Goal: Task Accomplishment & Management: Use online tool/utility

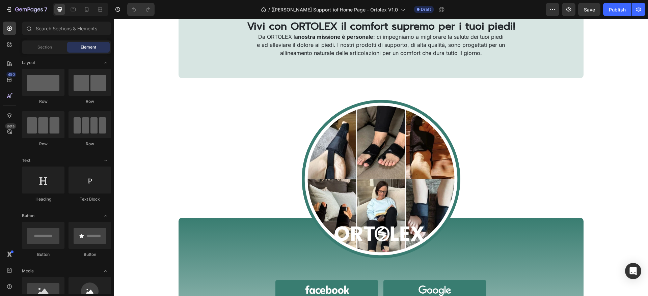
scroll to position [506, 0]
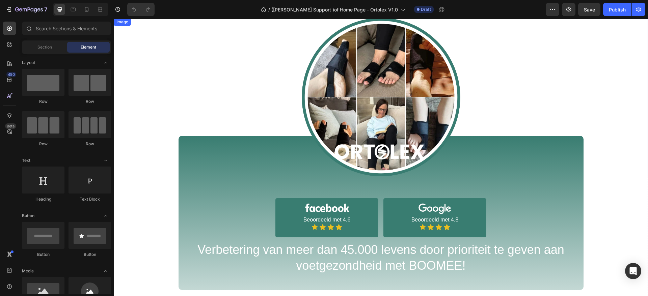
click at [245, 113] on div at bounding box center [381, 97] width 534 height 159
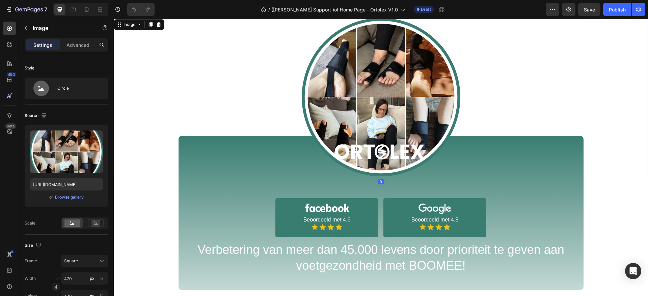
scroll to position [405, 0]
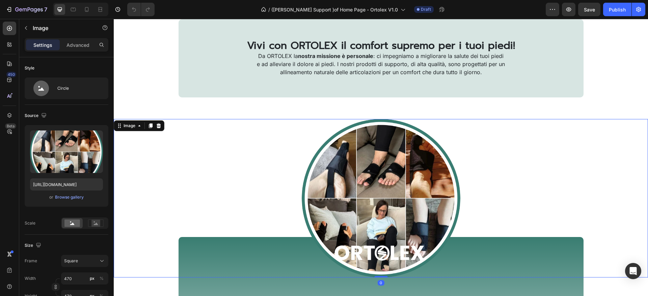
click at [250, 159] on div at bounding box center [381, 198] width 534 height 159
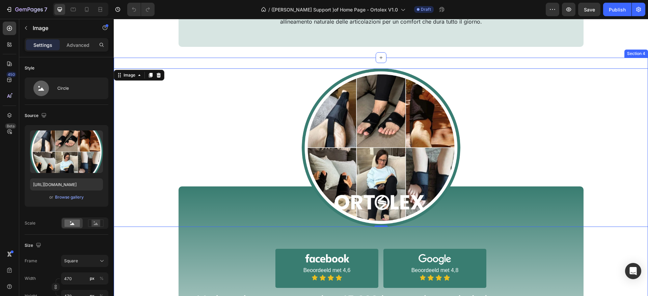
click at [240, 260] on div "Image 0 Image Beoordeeld met 4,6 Text Block Icon Icon Icon Icon Icon List Row I…" at bounding box center [381, 204] width 534 height 272
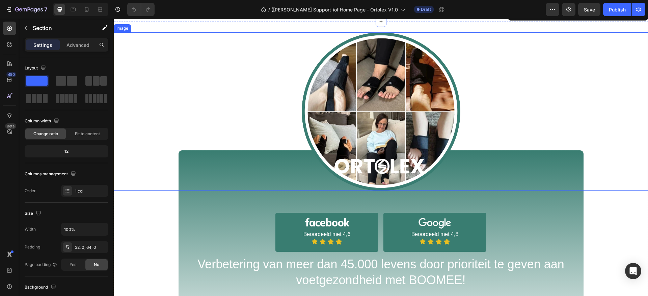
scroll to position [506, 0]
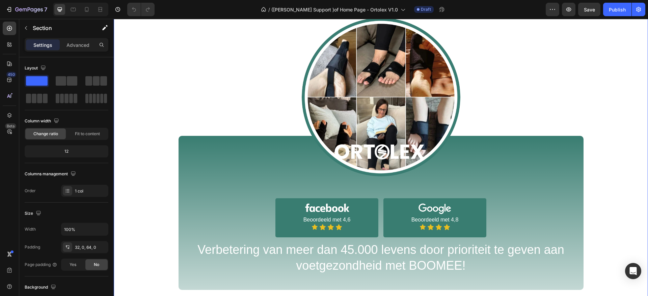
click at [320, 214] on div "Image Image Beoordeeld met 4,6 Text Block Icon Icon Icon Icon Icon List Row Ima…" at bounding box center [381, 154] width 534 height 272
click at [209, 50] on div at bounding box center [381, 97] width 534 height 159
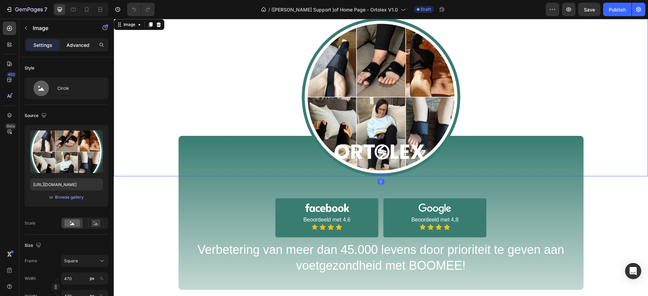
click at [74, 46] on p "Advanced" at bounding box center [77, 44] width 23 height 7
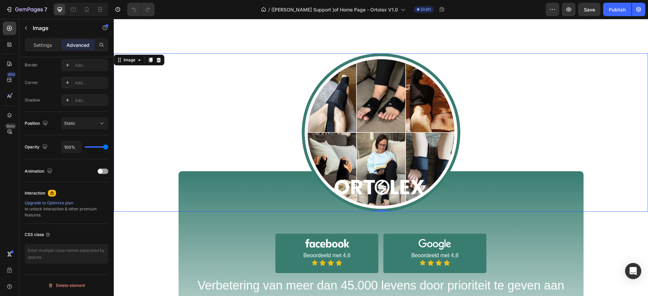
scroll to position [405, 0]
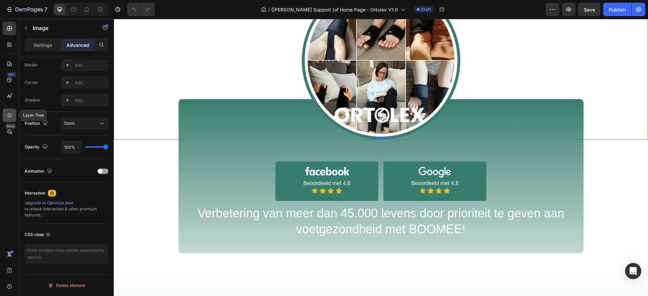
click at [9, 114] on icon at bounding box center [9, 115] width 7 height 7
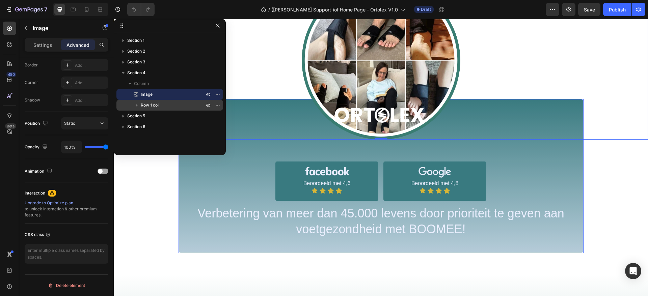
click at [137, 106] on icon "button" at bounding box center [137, 105] width 2 height 3
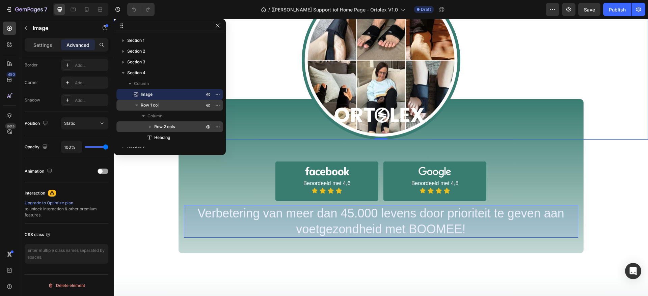
scroll to position [17, 0]
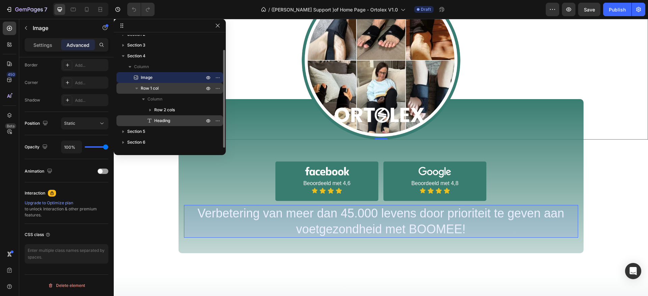
drag, startPoint x: 159, startPoint y: 121, endPoint x: 108, endPoint y: 150, distance: 58.3
click at [159, 121] on span "Heading" at bounding box center [162, 120] width 16 height 7
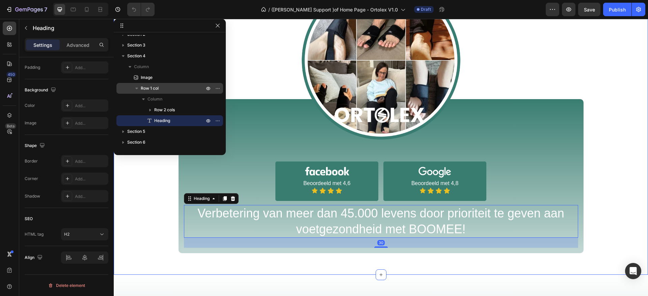
scroll to position [0, 0]
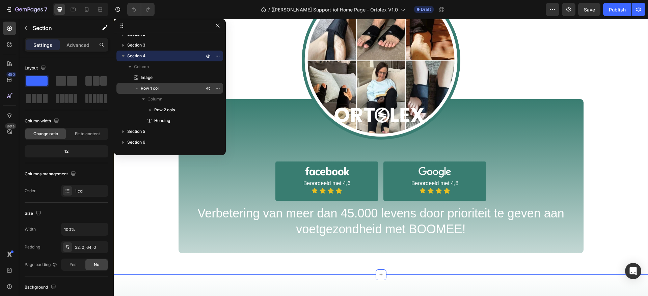
click at [293, 217] on div "Image Image Beoordeeld met 4,6 Text Block Icon Icon Icon Icon Icon List Row Ima…" at bounding box center [381, 117] width 534 height 272
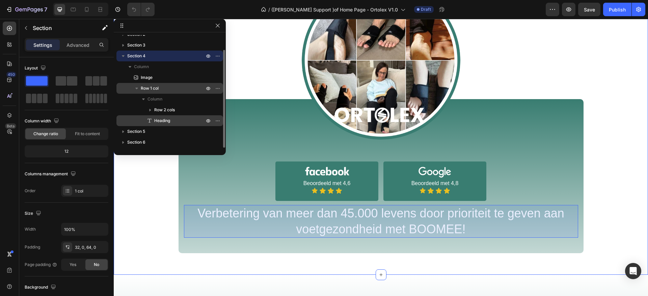
click at [166, 116] on div "Heading" at bounding box center [169, 120] width 101 height 11
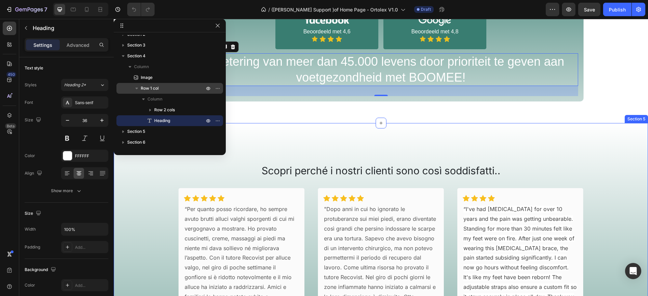
scroll to position [455, 0]
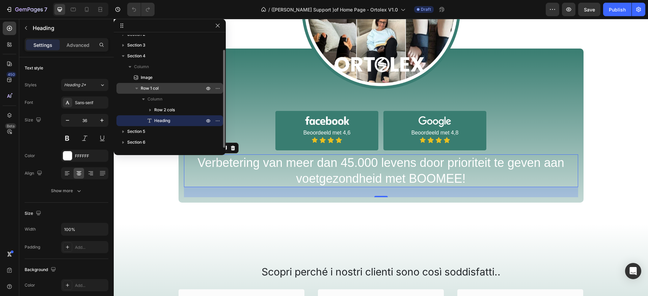
click at [166, 120] on span "Heading" at bounding box center [162, 120] width 16 height 7
click at [312, 175] on div "Image Image Beoordeeld met 4,6 Text Block Icon Icon Icon Icon Icon List Row Ima…" at bounding box center [381, 67] width 534 height 272
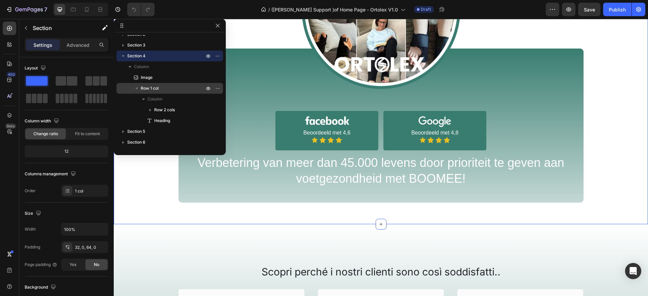
click at [312, 175] on div "Image Image Beoordeeld met 4,6 Text Block Icon Icon Icon Icon Icon List Row Ima…" at bounding box center [381, 67] width 534 height 272
click at [124, 58] on icon "button" at bounding box center [123, 56] width 7 height 7
click at [310, 179] on div "Image Image Beoordeeld met 4,6 Text Block Icon Icon Icon Icon Icon List Row Ima…" at bounding box center [381, 67] width 534 height 272
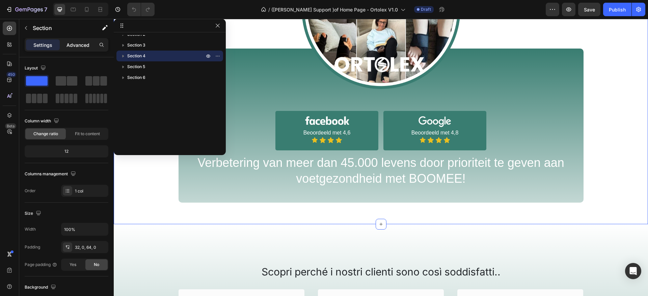
click at [77, 48] on div "Advanced" at bounding box center [78, 44] width 34 height 11
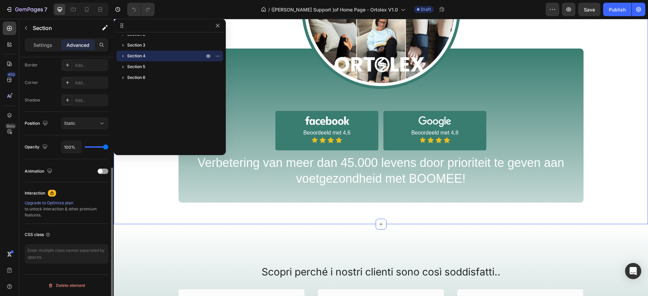
scroll to position [141, 0]
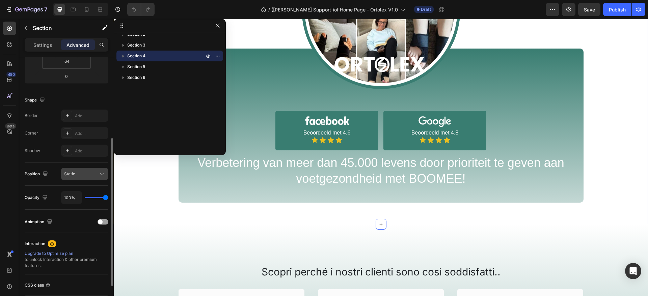
click at [82, 175] on div "Static" at bounding box center [81, 174] width 34 height 6
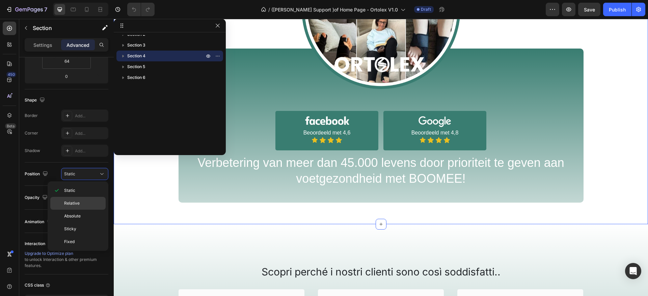
click at [83, 203] on p "Relative" at bounding box center [83, 203] width 38 height 6
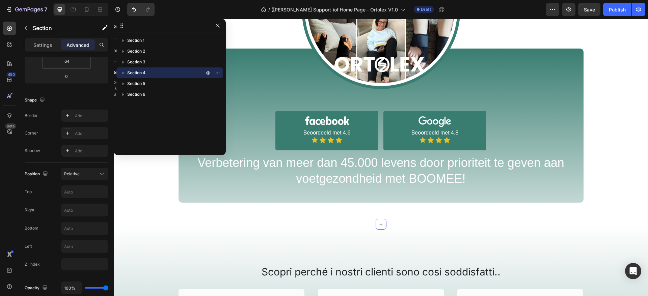
scroll to position [0, 0]
click at [286, 160] on div "Image Image Beoordeeld met 4,6 Text Block Icon Icon Icon Icon Icon List Row Ima…" at bounding box center [381, 67] width 534 height 272
click at [93, 169] on button "Relative" at bounding box center [84, 174] width 47 height 12
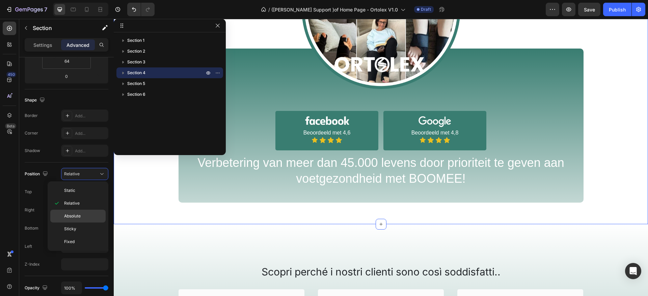
click at [78, 216] on span "Absolute" at bounding box center [72, 216] width 17 height 6
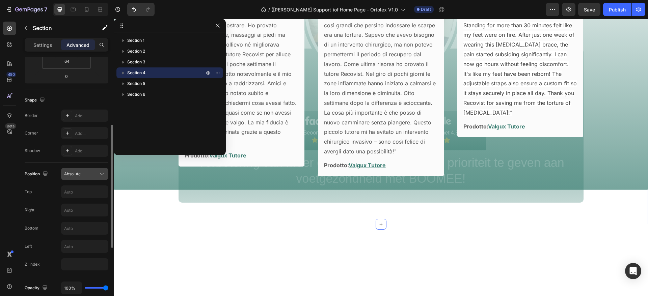
click at [75, 176] on span "Absolute" at bounding box center [72, 173] width 17 height 5
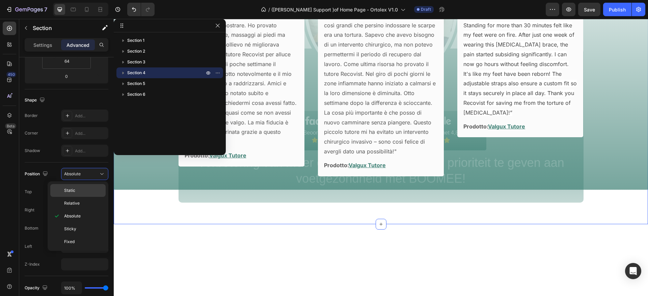
click at [79, 193] on p "Static" at bounding box center [83, 191] width 38 height 6
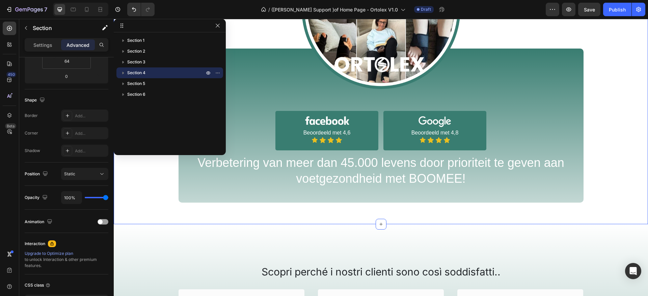
click at [232, 104] on div "Image Image Beoordeeld met 4,6 Text Block Icon Icon Icon Icon Icon List Row Ima…" at bounding box center [381, 67] width 534 height 272
click at [315, 63] on div at bounding box center [381, 10] width 534 height 159
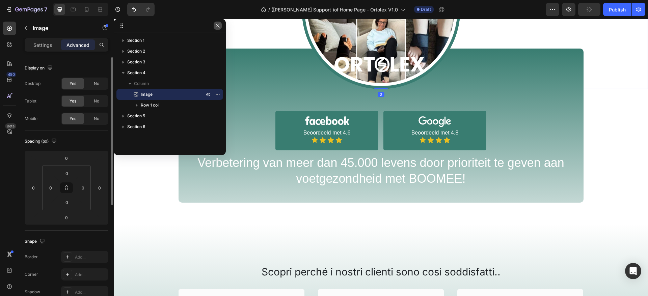
click at [221, 27] on button "button" at bounding box center [218, 26] width 8 height 8
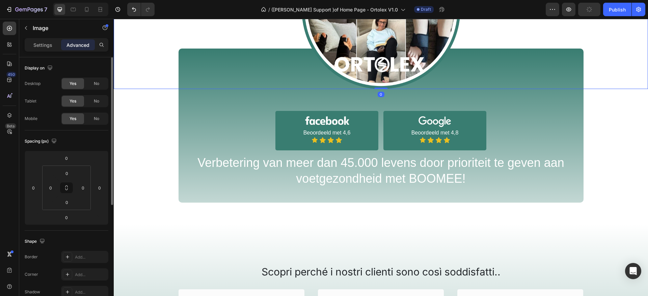
click at [266, 62] on div at bounding box center [381, 10] width 534 height 159
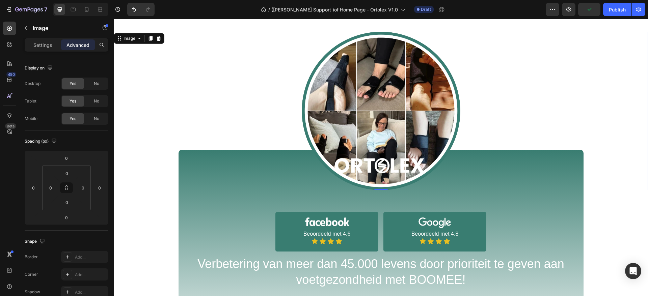
click at [309, 112] on img at bounding box center [381, 111] width 159 height 159
click at [202, 209] on div "Image 0 Image Beoordeeld met 4,6 Text Block Icon Icon Icon Icon Icon List Row I…" at bounding box center [381, 168] width 534 height 272
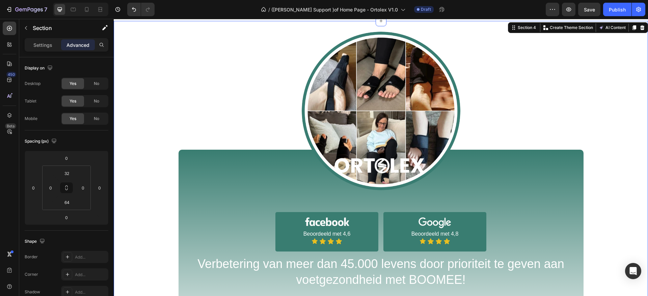
click at [233, 218] on div "Image Image Beoordeeld met 4,6 Text Block Icon Icon Icon Icon Icon List Row Ima…" at bounding box center [381, 168] width 534 height 272
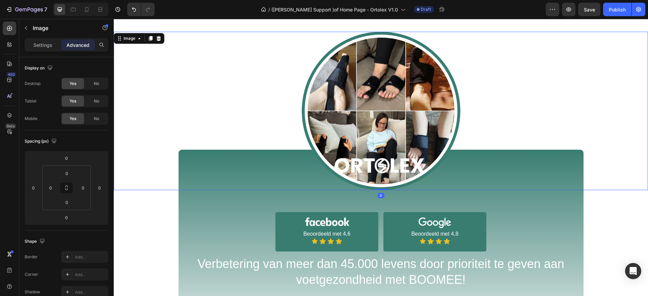
click at [334, 133] on img at bounding box center [381, 111] width 159 height 159
click at [4, 113] on div at bounding box center [9, 115] width 13 height 13
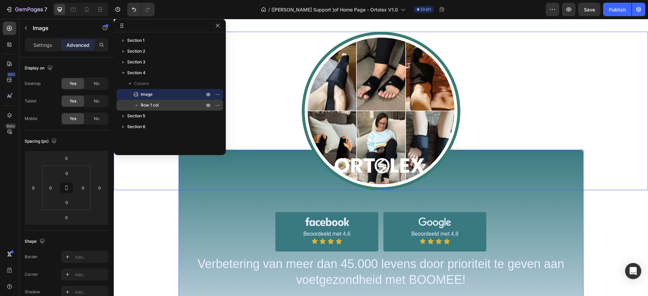
click at [146, 104] on span "Row 1 col" at bounding box center [150, 105] width 18 height 7
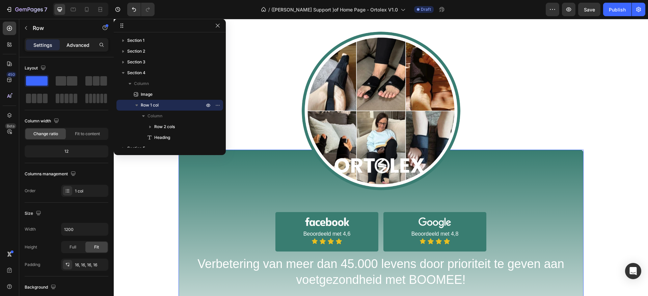
click at [80, 45] on p "Advanced" at bounding box center [77, 44] width 23 height 7
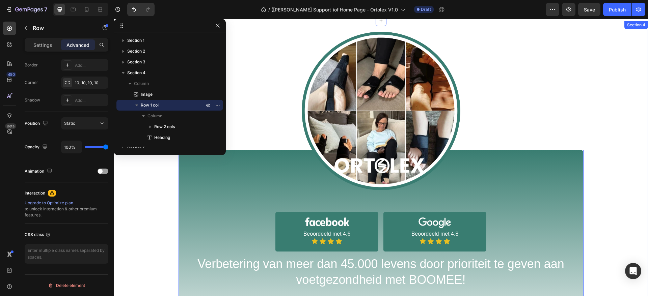
scroll to position [455, 0]
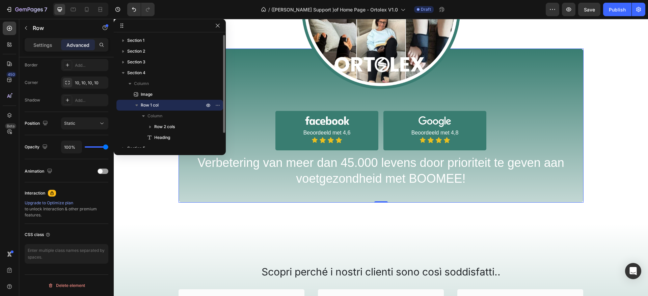
click at [169, 106] on p "Row 1 col" at bounding box center [173, 105] width 65 height 7
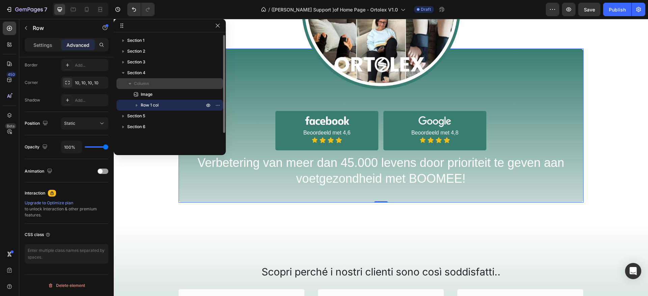
click at [164, 83] on p "Column" at bounding box center [170, 83] width 72 height 7
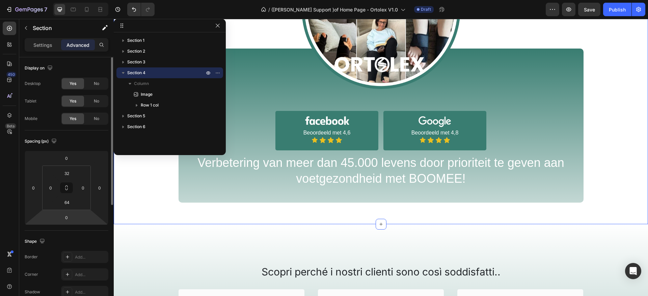
scroll to position [192, 0]
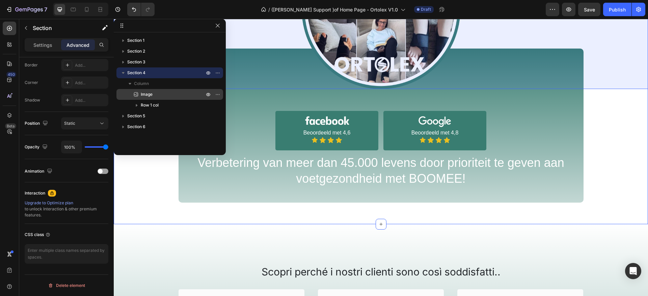
click at [152, 94] on span "Image" at bounding box center [147, 94] width 12 height 7
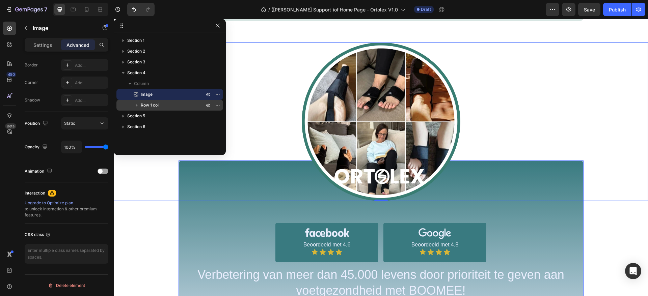
click at [152, 108] on span "Row 1 col" at bounding box center [150, 105] width 18 height 7
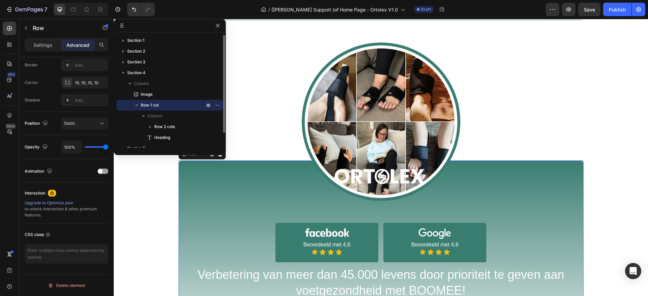
scroll to position [0, 0]
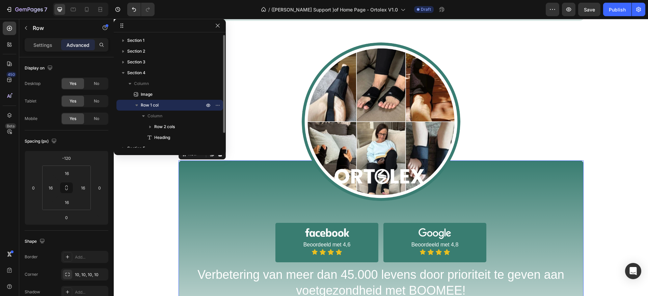
click at [139, 104] on icon "button" at bounding box center [136, 105] width 7 height 7
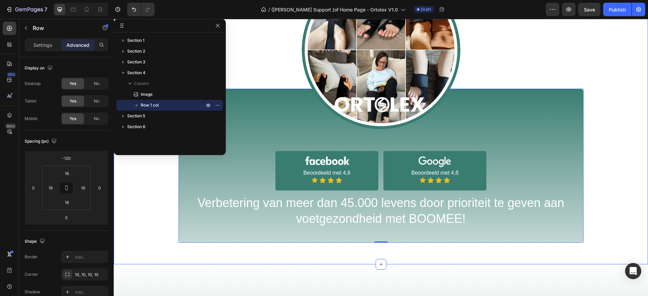
scroll to position [394, 0]
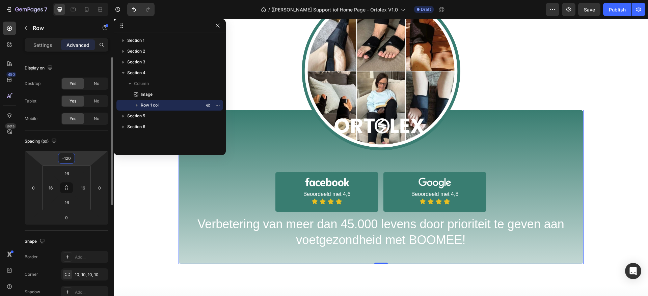
click at [67, 159] on input "-120" at bounding box center [66, 158] width 13 height 10
type input "0"
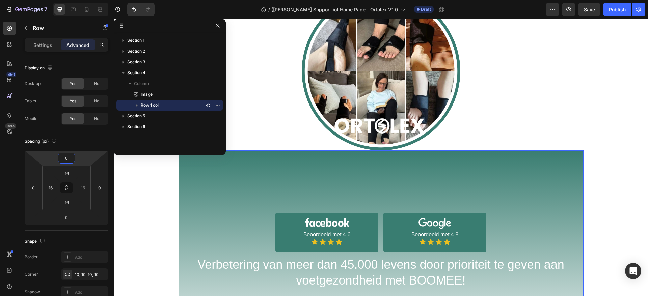
click at [310, 228] on div "Image Image Beoordeeld met 4,6 Text Block Icon Icon Icon Icon Icon List Row Ima…" at bounding box center [381, 148] width 534 height 313
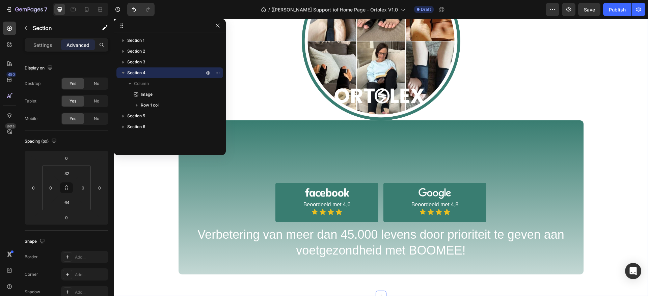
scroll to position [495, 0]
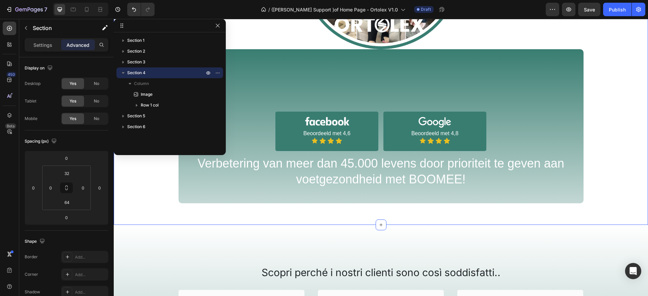
click at [372, 176] on div "Image Image Beoordeeld met 4,6 Text Block Icon Icon Icon Icon Icon List Row Ima…" at bounding box center [381, 47] width 534 height 313
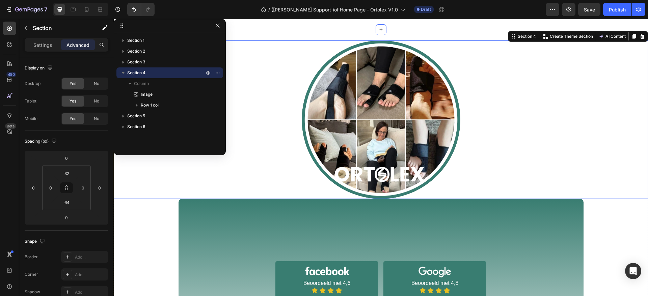
scroll to position [343, 0]
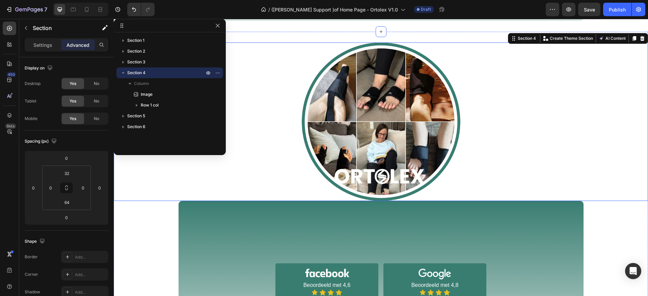
click at [275, 182] on div at bounding box center [381, 121] width 534 height 159
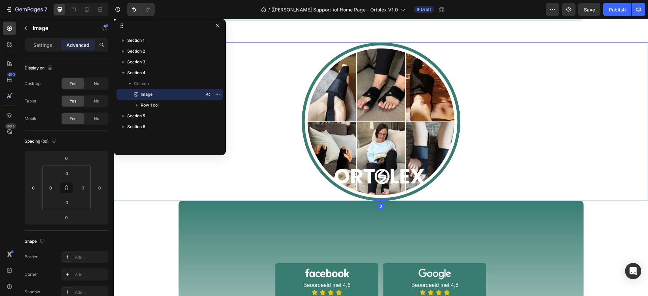
click at [359, 135] on img at bounding box center [381, 121] width 159 height 159
click at [179, 256] on div "Image 0 Image Beoordeeld met 4,6 Text Block Icon Icon Icon Icon Icon List Row I…" at bounding box center [381, 198] width 534 height 313
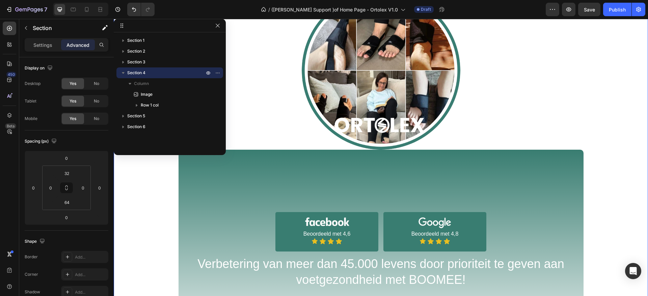
scroll to position [445, 0]
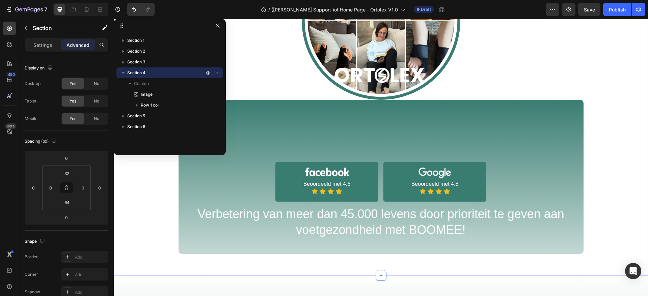
drag, startPoint x: 226, startPoint y: 176, endPoint x: 230, endPoint y: 181, distance: 6.4
click at [227, 177] on div "Image Image Beoordeeld met 4,6 Text Block Icon Icon Icon Icon Icon List Row Ima…" at bounding box center [381, 97] width 534 height 313
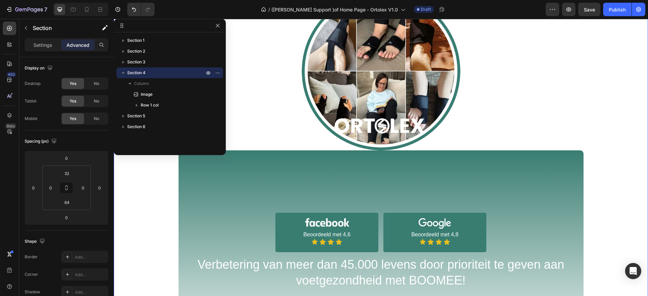
click at [263, 208] on div "Image Image Beoordeeld met 4,6 Text Block Icon Icon Icon Icon Icon List Row Ima…" at bounding box center [381, 148] width 534 height 313
click at [327, 228] on div "Image Image Beoordeeld met 4,6 Text Block Icon Icon Icon Icon Icon List Row Ima…" at bounding box center [381, 148] width 534 height 313
click at [317, 264] on div "Image Image Beoordeeld met 4,6 Text Block Icon Icon Icon Icon Icon List Row Ima…" at bounding box center [381, 148] width 534 height 313
click at [364, 273] on div "Image Image Beoordeeld met 4,6 Text Block Icon Icon Icon Icon Icon List Row Ima…" at bounding box center [381, 148] width 534 height 313
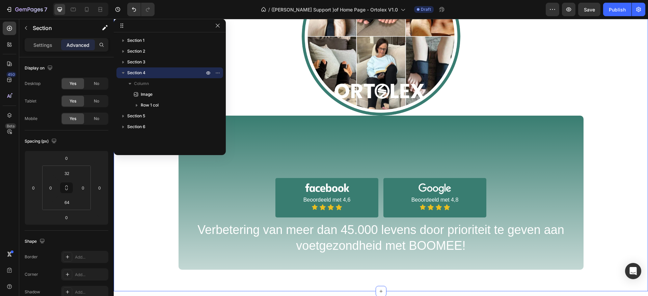
scroll to position [445, 0]
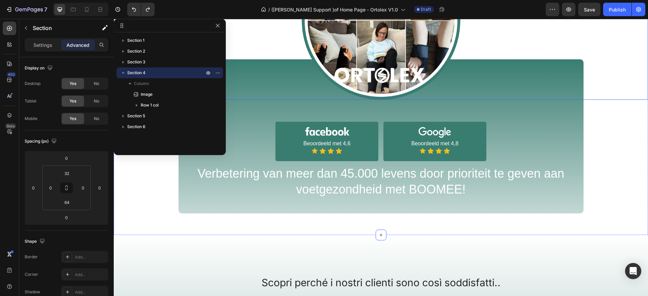
click at [312, 60] on img at bounding box center [381, 20] width 159 height 159
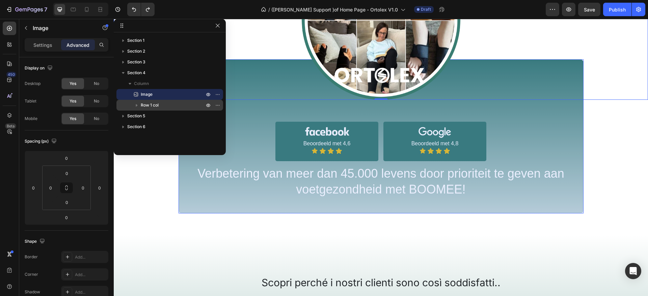
click at [149, 103] on span "Row 1 col" at bounding box center [150, 105] width 18 height 7
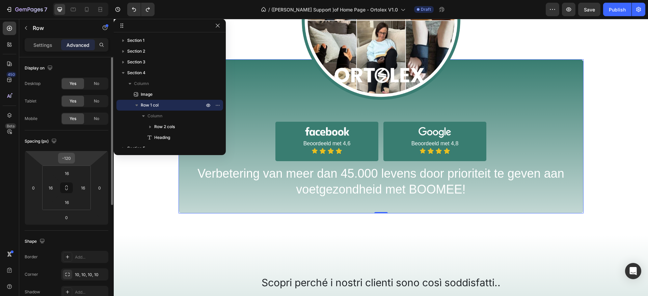
click at [70, 155] on input "-120" at bounding box center [66, 158] width 13 height 10
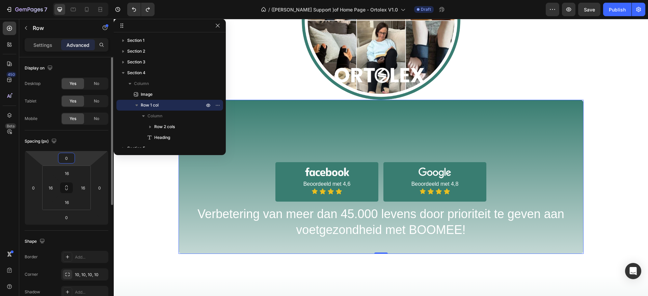
type input "0"
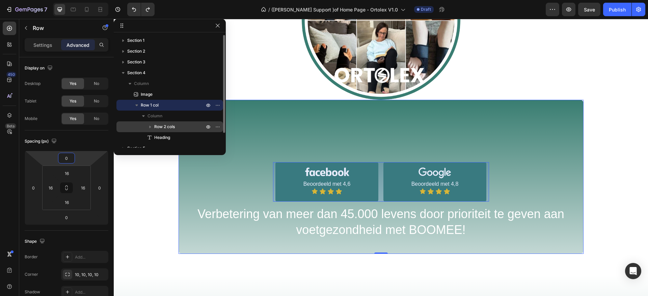
click at [165, 126] on span "Row 2 cols" at bounding box center [164, 126] width 21 height 7
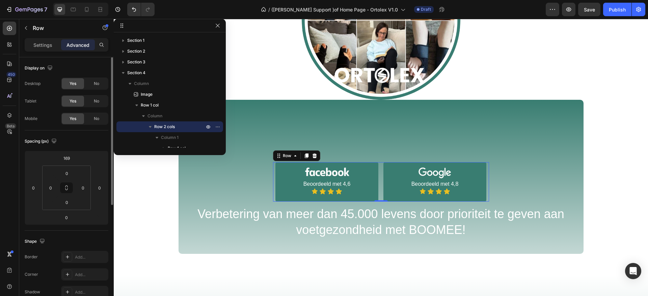
scroll to position [192, 0]
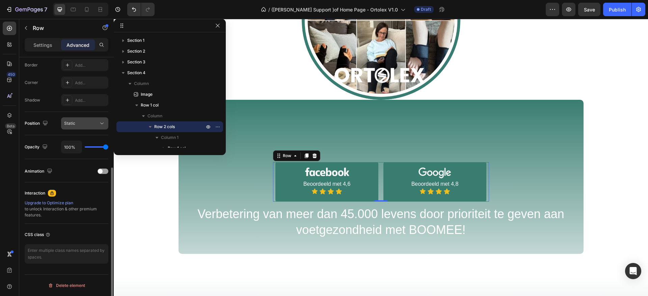
click at [86, 124] on div "Static" at bounding box center [81, 123] width 34 height 6
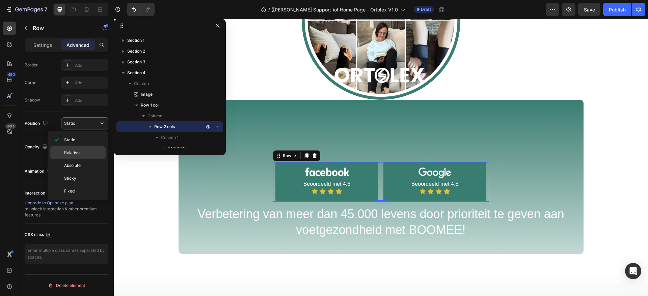
click at [83, 150] on p "Relative" at bounding box center [83, 153] width 38 height 6
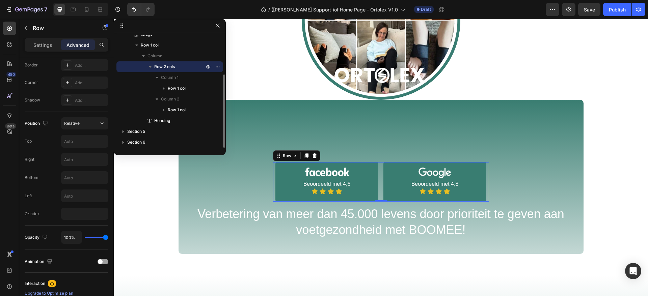
scroll to position [9, 0]
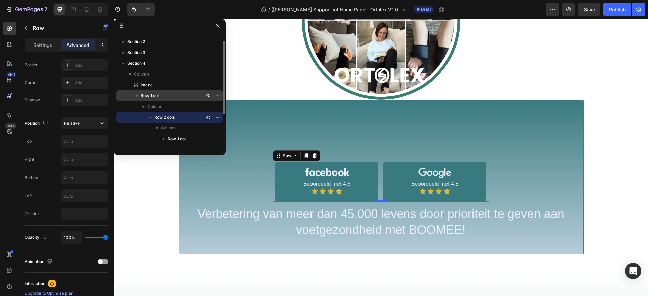
click at [159, 95] on span "Row 1 col" at bounding box center [150, 95] width 18 height 7
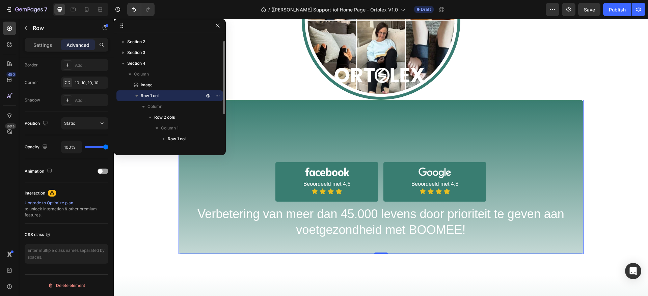
click at [165, 98] on p "Row 1 col" at bounding box center [173, 95] width 65 height 7
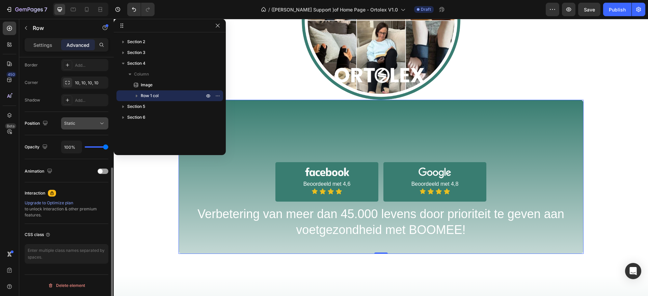
click at [89, 122] on div "Static" at bounding box center [81, 123] width 34 height 6
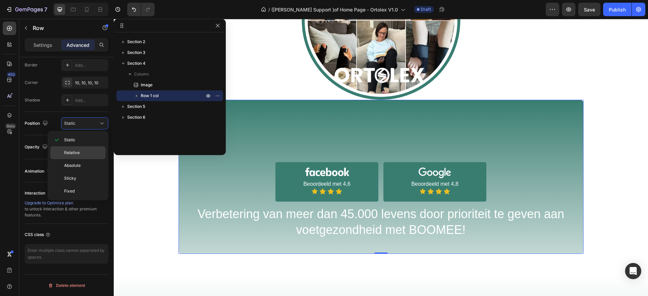
click at [83, 151] on p "Relative" at bounding box center [83, 153] width 38 height 6
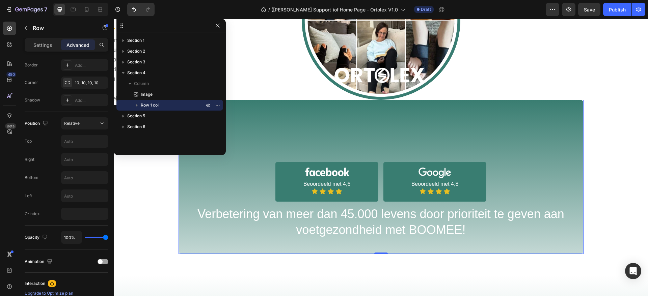
scroll to position [0, 0]
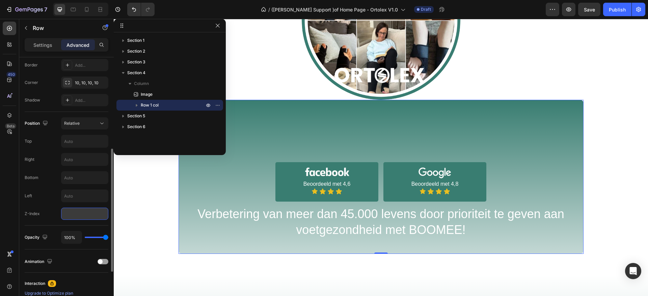
click at [77, 218] on input "number" at bounding box center [84, 214] width 47 height 12
type input "99"
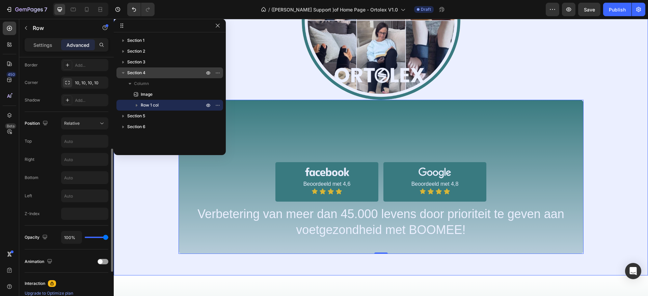
type input "0"
click at [152, 73] on p "Section 4" at bounding box center [166, 72] width 78 height 7
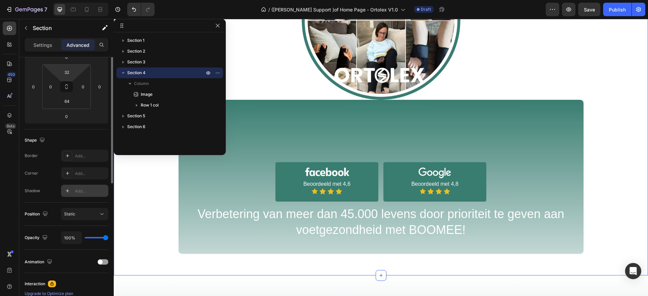
scroll to position [192, 0]
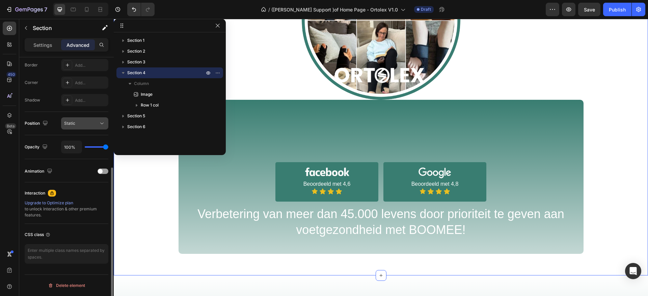
click at [78, 124] on div "Static" at bounding box center [81, 123] width 34 height 6
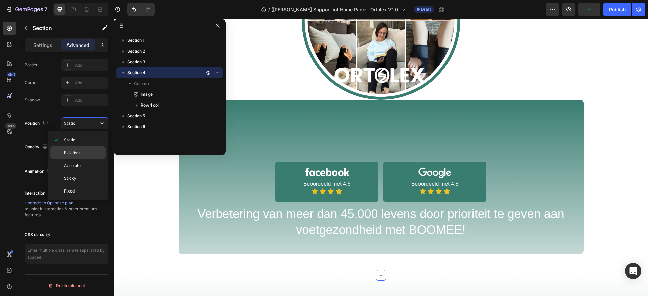
click at [81, 152] on p "Relative" at bounding box center [83, 153] width 38 height 6
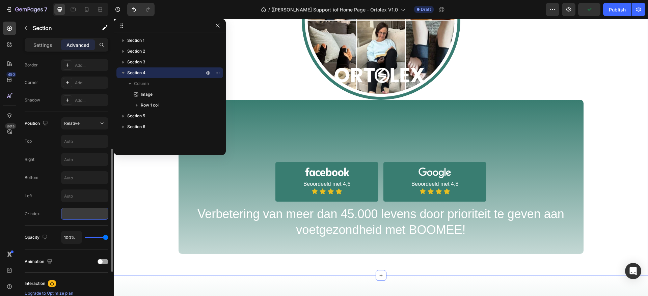
click at [75, 209] on input "number" at bounding box center [84, 214] width 47 height 12
type input "9"
type input "0"
click at [44, 52] on div "Settings Advanced" at bounding box center [66, 47] width 94 height 19
click at [46, 51] on div "Settings Advanced" at bounding box center [67, 44] width 84 height 13
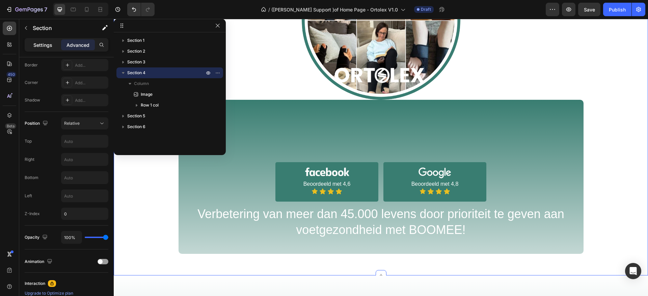
click at [47, 48] on div "Settings" at bounding box center [43, 44] width 34 height 11
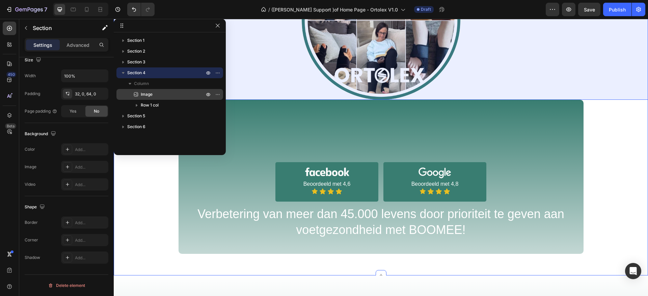
click at [153, 98] on div "Image" at bounding box center [169, 94] width 101 height 11
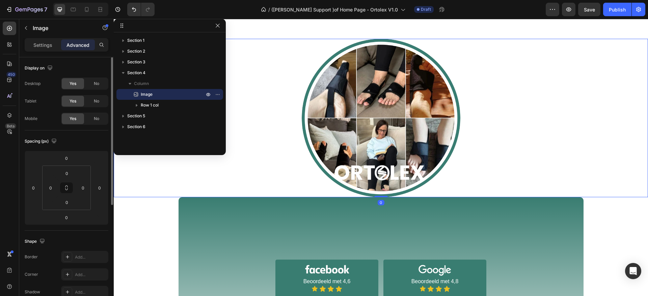
scroll to position [343, 0]
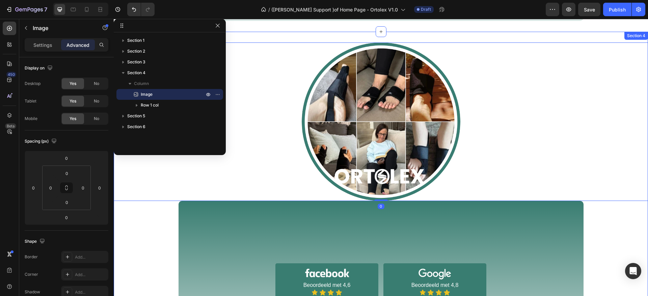
click at [193, 236] on div "Image 0 Image Beoordeeld met 4,6 Text Block Icon Icon Icon Icon Icon List Row I…" at bounding box center [381, 198] width 534 height 313
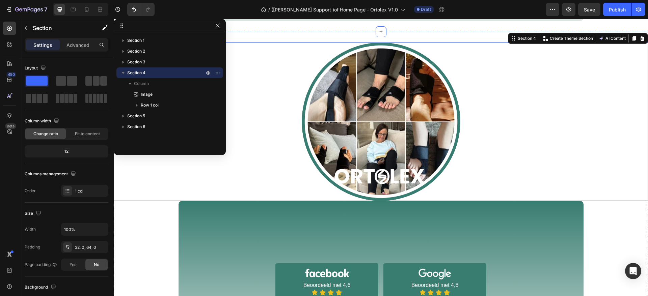
click at [394, 100] on img at bounding box center [381, 121] width 159 height 159
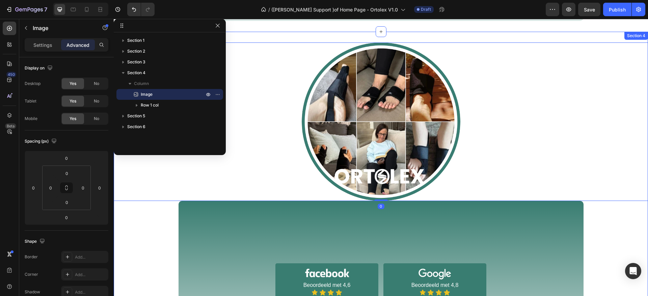
click at [241, 237] on div "Image 0 Image Beoordeeld met 4,6 Text Block Icon Icon Icon Icon Icon List Row I…" at bounding box center [381, 198] width 534 height 313
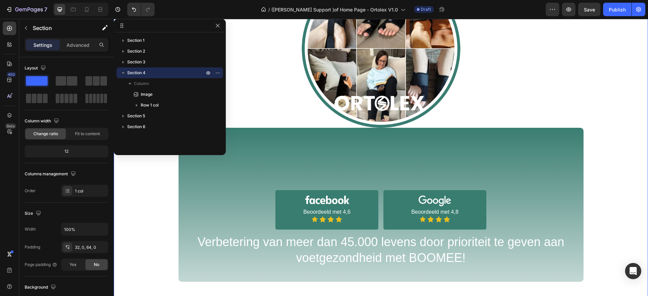
scroll to position [445, 0]
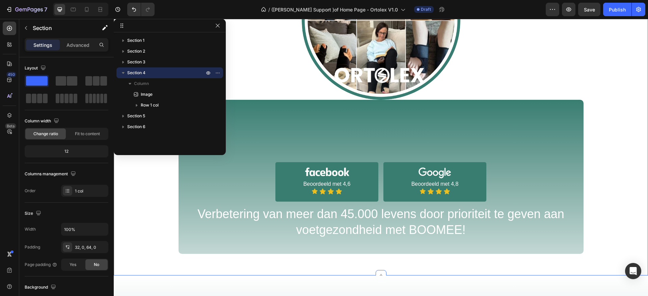
click at [331, 146] on div "Image Image Beoordeeld met 4,6 Text Block Icon Icon Icon Icon Icon List Row Ima…" at bounding box center [381, 97] width 534 height 313
click at [151, 76] on p "Section 4" at bounding box center [166, 72] width 78 height 7
click at [150, 77] on div "Section 4" at bounding box center [169, 72] width 101 height 11
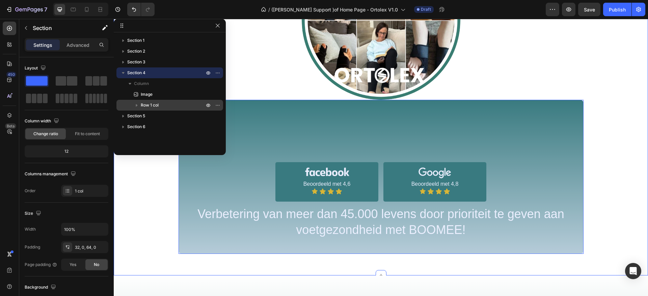
click at [154, 104] on span "Row 1 col" at bounding box center [150, 105] width 18 height 7
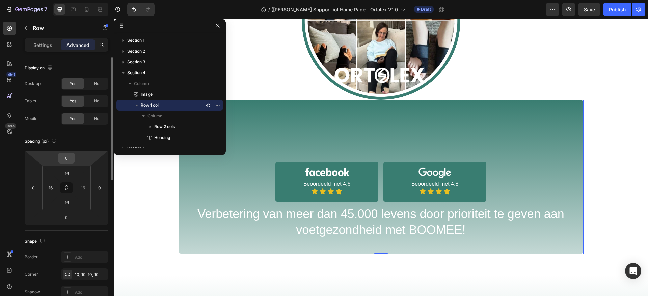
click at [66, 155] on input "0" at bounding box center [66, 158] width 13 height 10
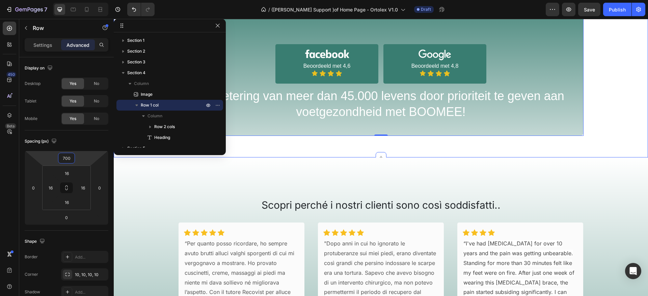
scroll to position [698, 0]
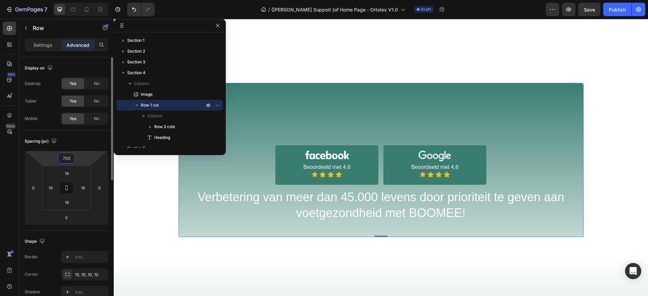
click at [67, 156] on input "700" at bounding box center [66, 158] width 13 height 10
type input "70"
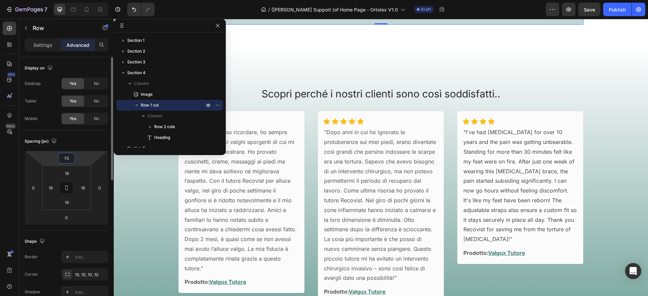
click at [66, 158] on input "70" at bounding box center [66, 158] width 13 height 10
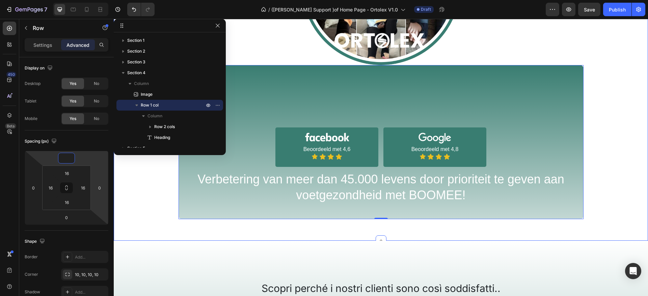
scroll to position [495, 0]
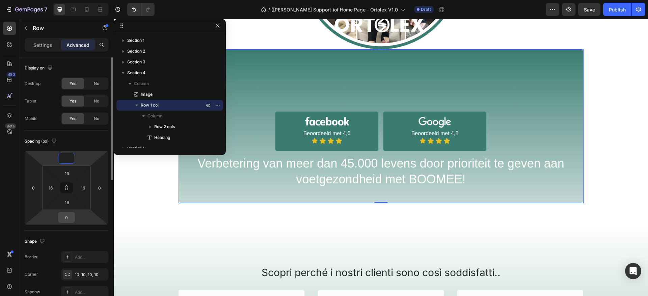
click at [69, 214] on input "0" at bounding box center [66, 217] width 13 height 10
type input "0"
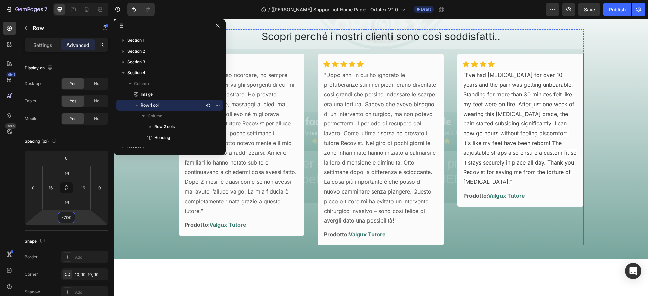
scroll to position [394, 0]
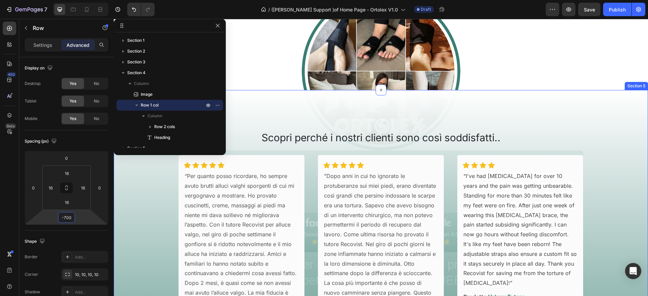
type input "0"
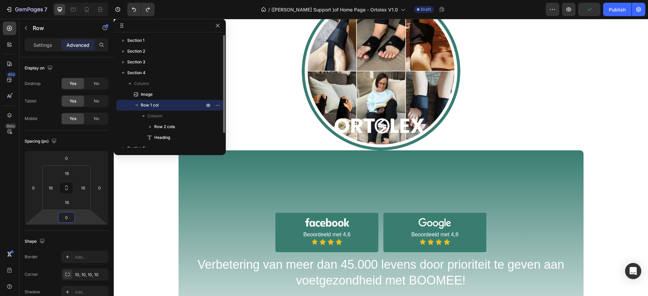
click at [157, 106] on span "Row 1 col" at bounding box center [150, 105] width 18 height 7
click at [157, 105] on span "Row 1 col" at bounding box center [150, 105] width 18 height 7
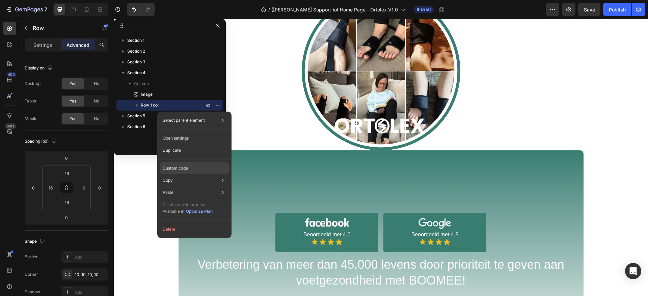
click at [180, 166] on p "Custom code" at bounding box center [175, 168] width 25 height 6
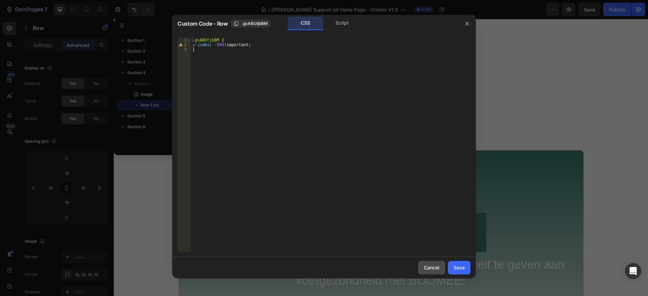
click at [431, 266] on div "Cancel" at bounding box center [432, 267] width 16 height 7
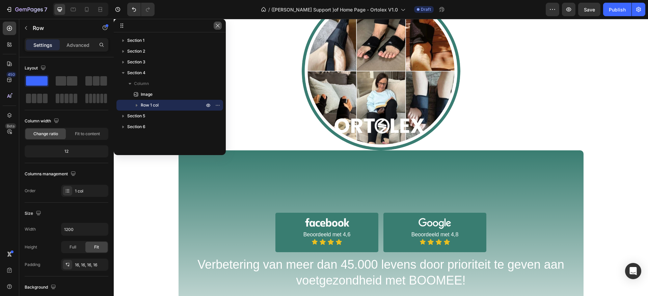
click at [217, 28] on icon "button" at bounding box center [217, 25] width 5 height 5
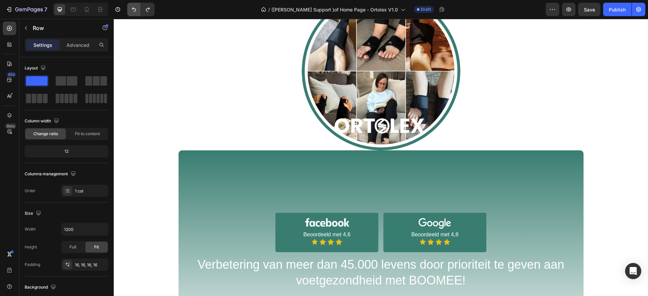
click at [133, 16] on button "Undo/Redo" at bounding box center [133, 9] width 13 height 13
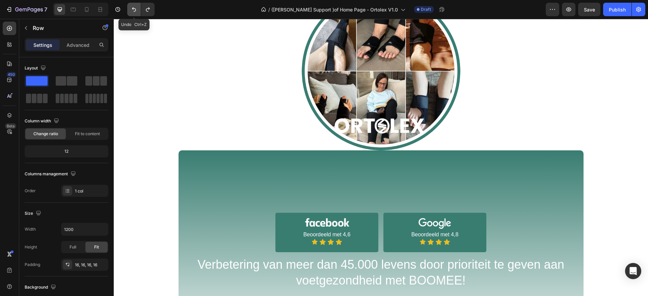
click at [132, 15] on button "Undo/Redo" at bounding box center [133, 9] width 13 height 13
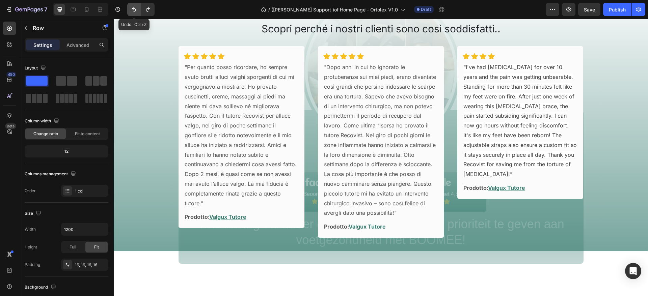
click at [132, 15] on button "Undo/Redo" at bounding box center [133, 9] width 13 height 13
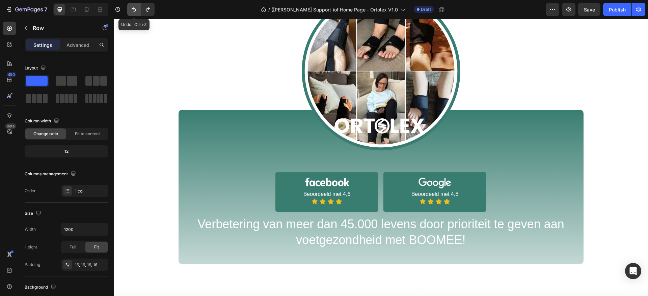
click at [132, 15] on button "Undo/Redo" at bounding box center [133, 9] width 13 height 13
click at [199, 130] on div at bounding box center [381, 71] width 534 height 159
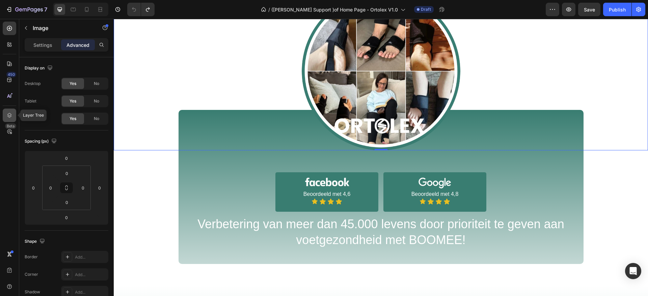
click at [6, 117] on icon at bounding box center [9, 115] width 7 height 7
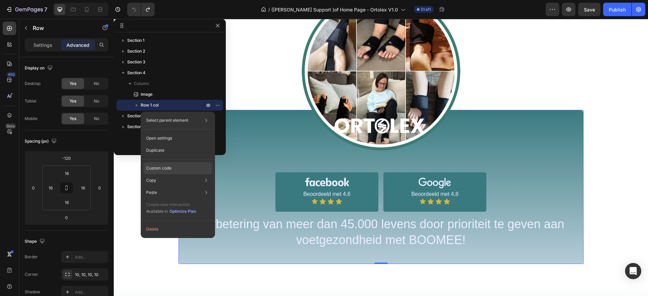
click at [166, 168] on p "Custom code" at bounding box center [158, 168] width 25 height 6
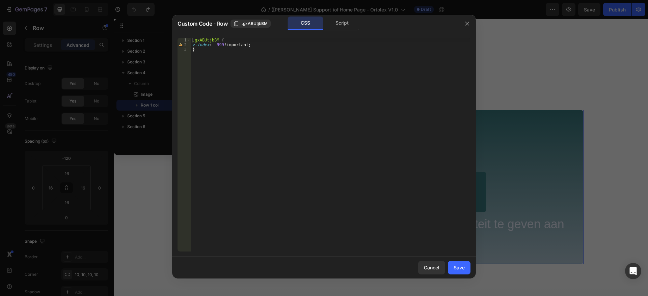
type textarea "z-index: -999 !important;"
drag, startPoint x: 267, startPoint y: 46, endPoint x: 186, endPoint y: 46, distance: 80.9
click at [186, 46] on div "z-index: -999 !important; 1 2 3 .gxABUtjbBM { z-index : -999 !important ; } ההה…" at bounding box center [323, 145] width 293 height 214
drag, startPoint x: 462, startPoint y: 269, endPoint x: 348, endPoint y: 249, distance: 115.8
click at [462, 269] on div "Save" at bounding box center [458, 267] width 11 height 7
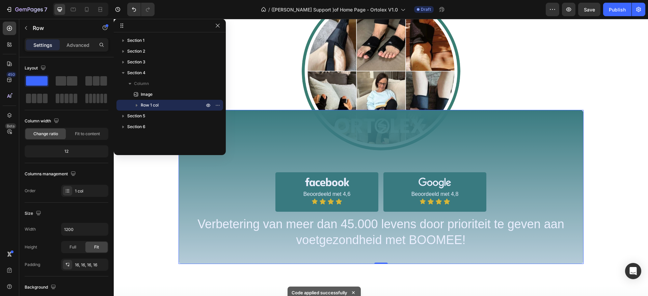
click at [155, 106] on span "Row 1 col" at bounding box center [150, 105] width 18 height 7
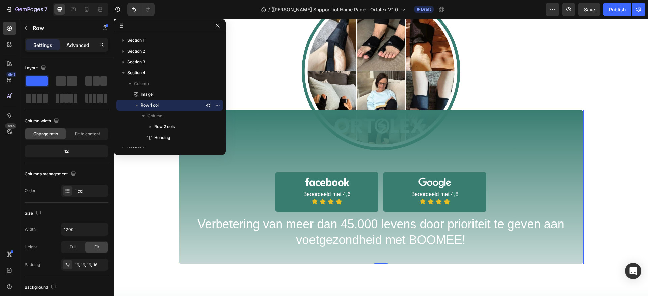
click at [77, 47] on p "Advanced" at bounding box center [77, 44] width 23 height 7
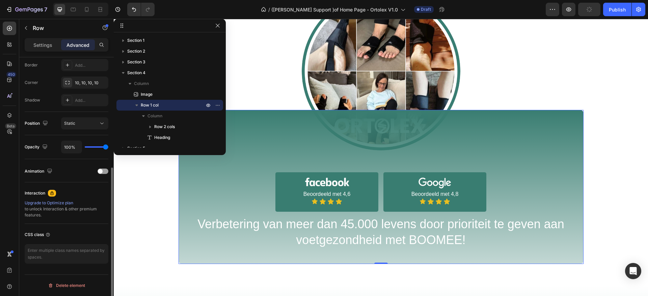
scroll to position [141, 0]
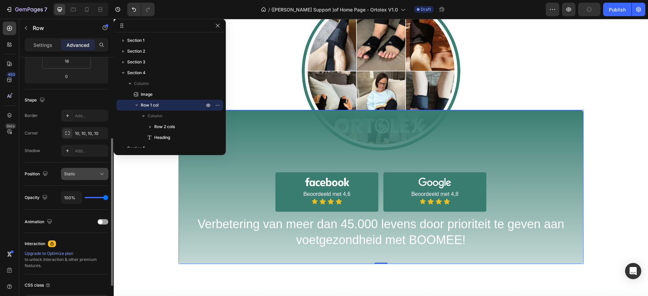
click at [87, 178] on button "Static" at bounding box center [84, 174] width 47 height 12
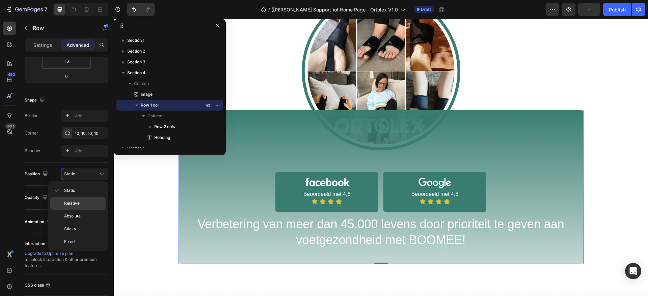
click at [80, 201] on p "Relative" at bounding box center [83, 203] width 38 height 6
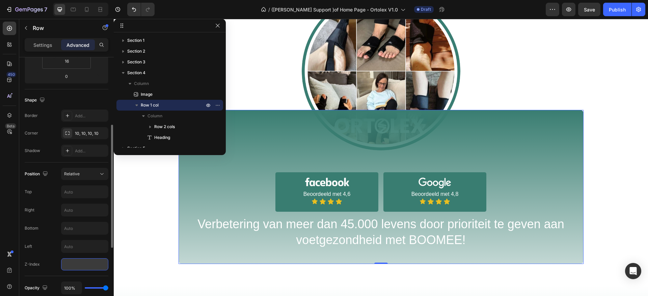
click at [75, 259] on input "number" at bounding box center [84, 264] width 47 height 12
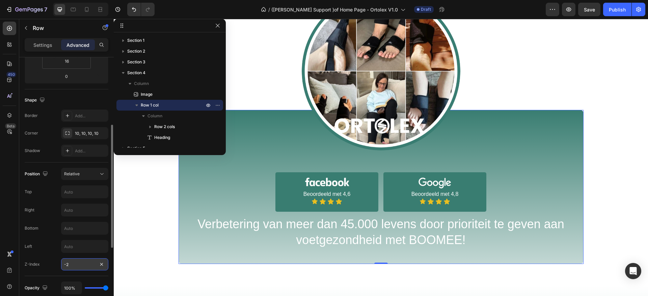
type input "-2"
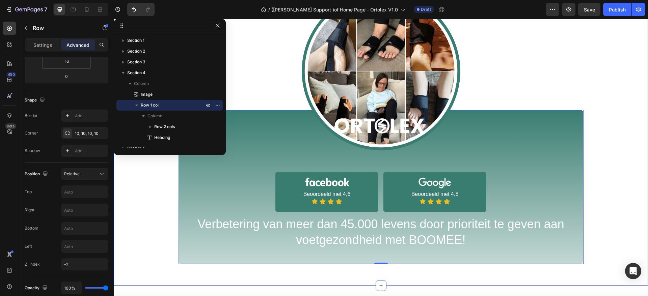
click at [222, 215] on div "Image Image Beoordeeld met 4,6 Text Block Icon Icon Icon Icon Icon List Row Ima…" at bounding box center [381, 128] width 534 height 272
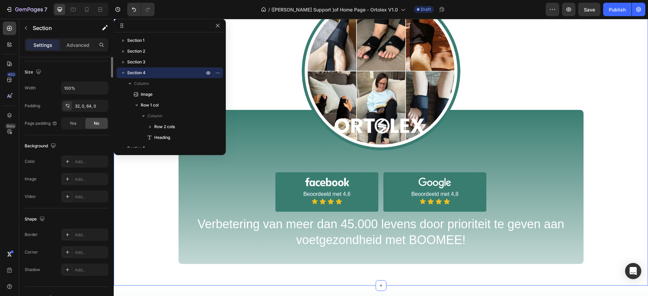
scroll to position [0, 0]
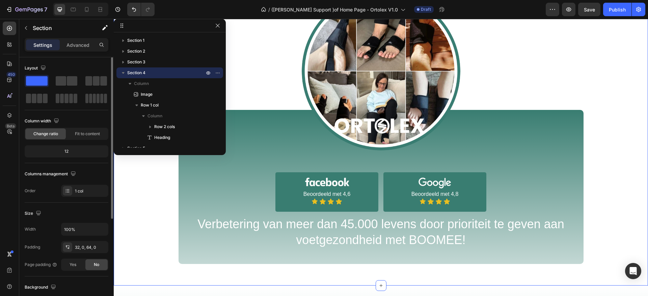
click at [271, 228] on div "Image Image Beoordeeld met 4,6 Text Block Icon Icon Icon Icon Icon List Row Ima…" at bounding box center [381, 128] width 534 height 272
click at [245, 224] on div "Image Image Beoordeeld met 4,6 Text Block Icon Icon Icon Icon Icon List Row Ima…" at bounding box center [381, 128] width 534 height 272
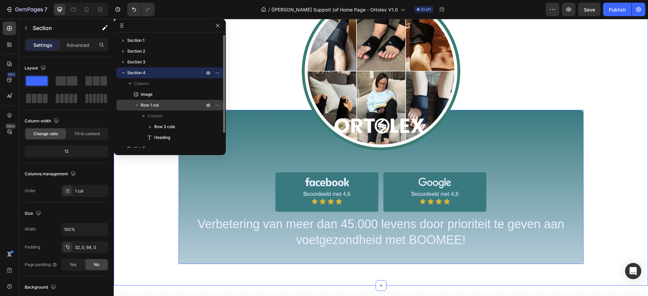
click at [156, 106] on span "Row 1 col" at bounding box center [150, 105] width 18 height 7
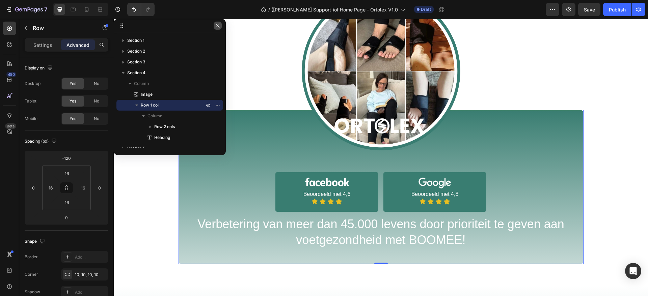
click at [219, 25] on icon "button" at bounding box center [217, 25] width 5 height 5
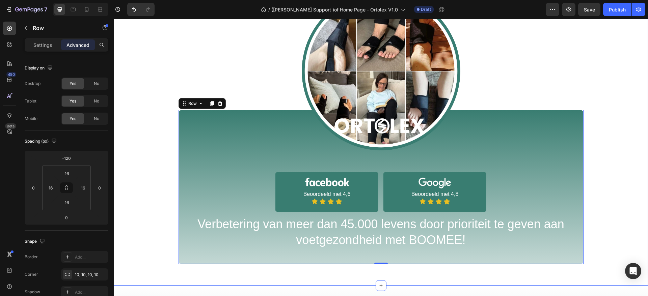
click at [211, 191] on div "Image Image Beoordeeld met 4,6 Text Block Icon Icon Icon Icon Icon List Row Ima…" at bounding box center [381, 128] width 534 height 272
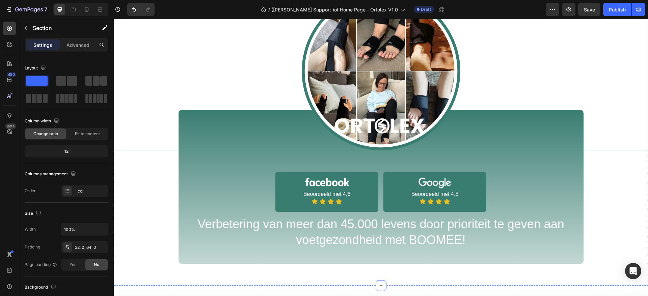
click at [227, 130] on div at bounding box center [381, 71] width 534 height 159
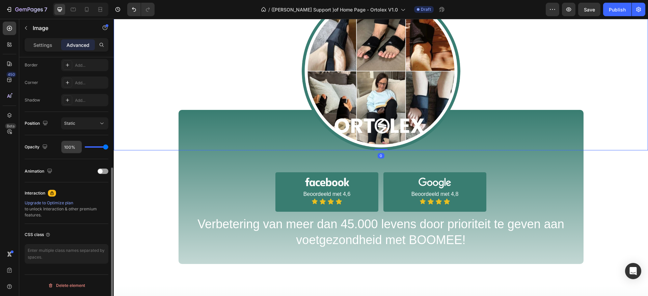
scroll to position [141, 0]
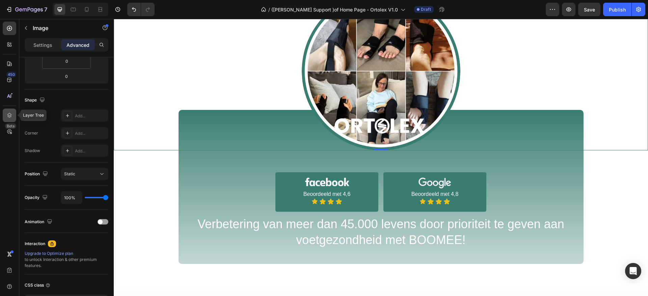
click at [8, 114] on icon at bounding box center [9, 115] width 4 height 5
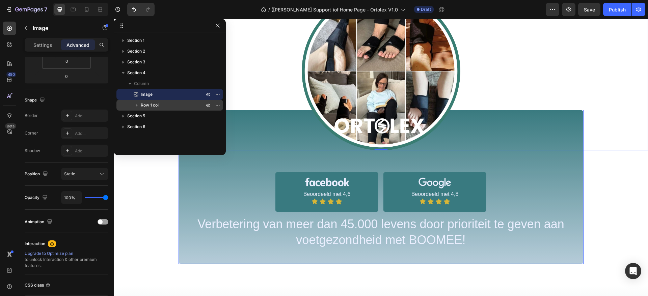
click at [159, 105] on p "Row 1 col" at bounding box center [173, 105] width 65 height 7
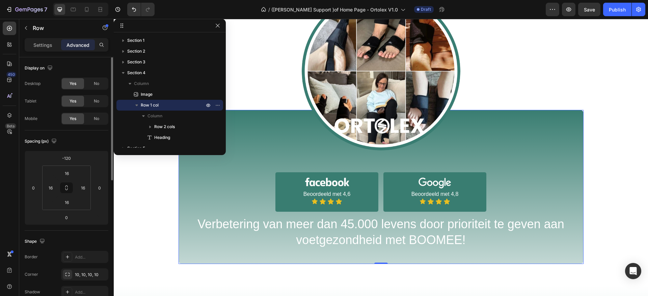
scroll to position [282, 0]
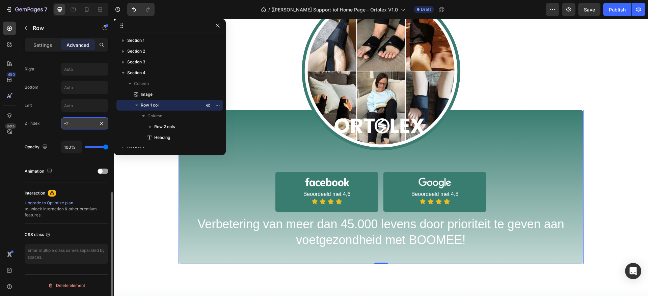
click at [76, 125] on input "-2" at bounding box center [84, 123] width 47 height 12
type input "1"
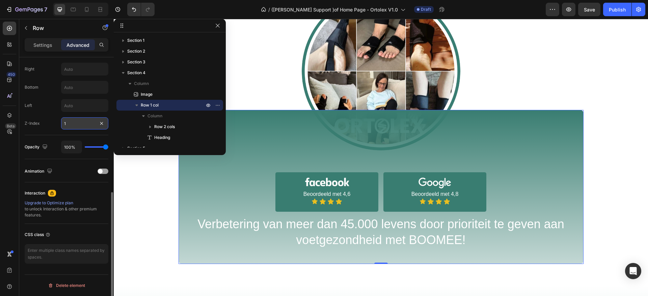
click at [82, 124] on input "1" at bounding box center [84, 123] width 47 height 12
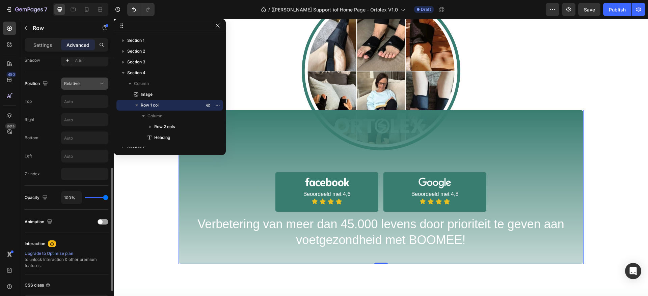
click at [75, 83] on span "Relative" at bounding box center [72, 83] width 16 height 5
type input "0"
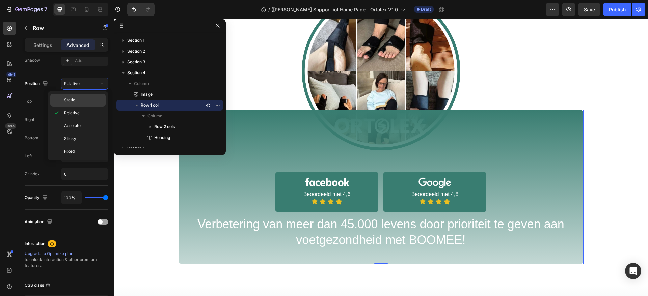
click at [74, 100] on span "Static" at bounding box center [69, 100] width 11 height 6
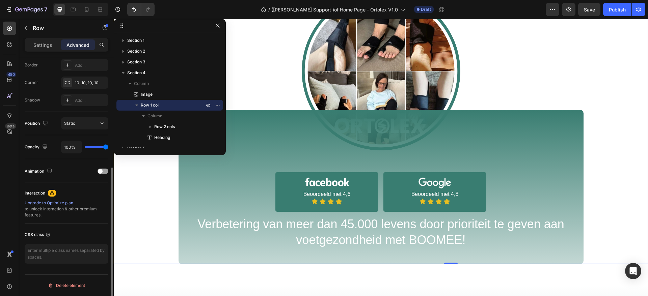
scroll to position [192, 0]
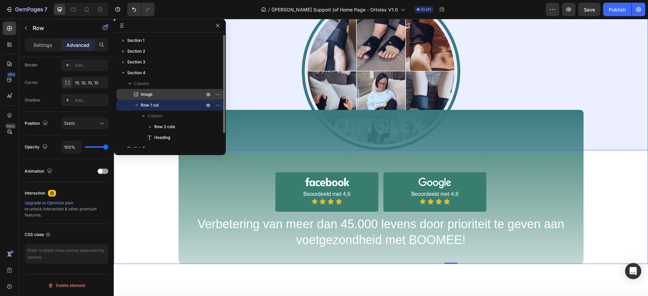
click at [152, 91] on span "Image" at bounding box center [147, 94] width 12 height 7
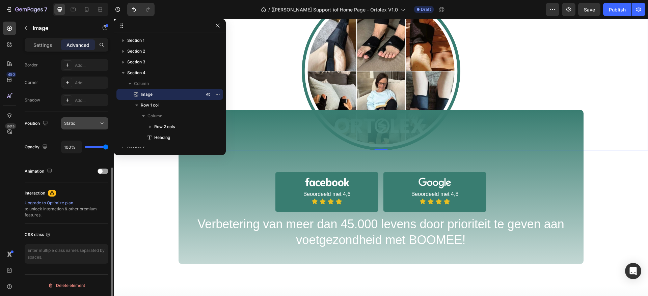
click at [77, 119] on button "Static" at bounding box center [84, 123] width 47 height 12
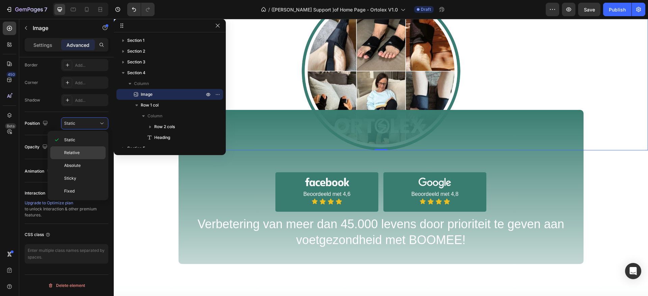
click at [78, 150] on span "Relative" at bounding box center [72, 153] width 16 height 6
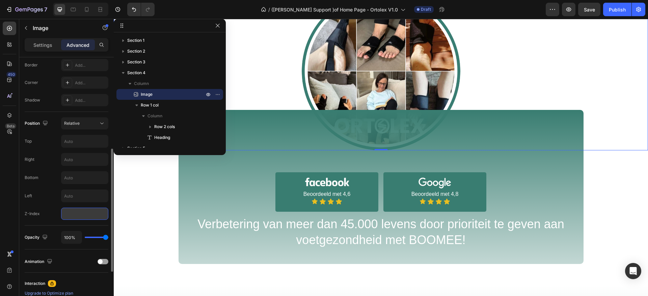
click at [71, 213] on input "number" at bounding box center [84, 214] width 47 height 12
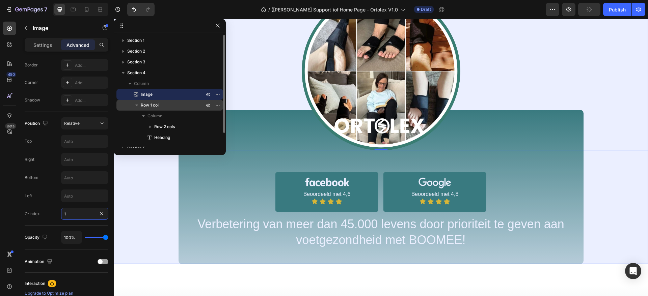
type input "1"
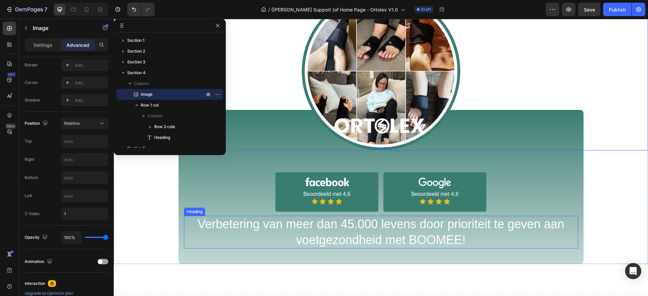
click at [318, 230] on h2 "Verbetering van meer dan 45.000 levens door prioriteit te geven aan voetgezondh…" at bounding box center [381, 232] width 394 height 33
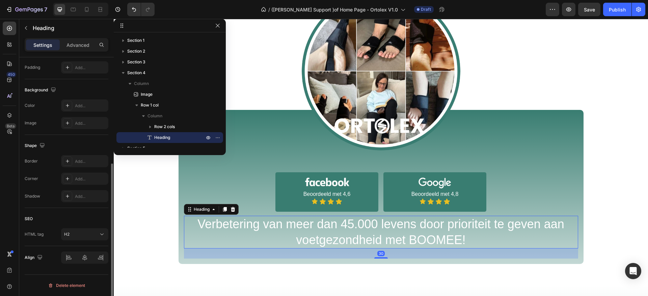
scroll to position [0, 0]
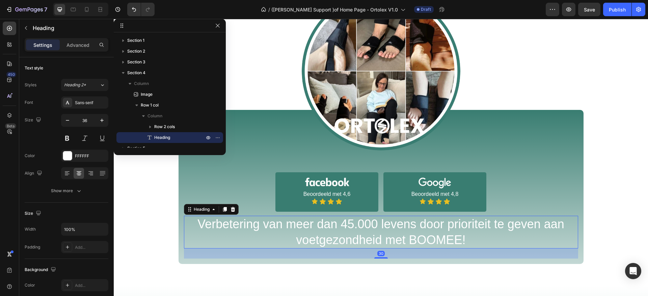
click at [221, 29] on div at bounding box center [218, 26] width 8 height 8
click at [217, 27] on icon "button" at bounding box center [218, 26] width 4 height 4
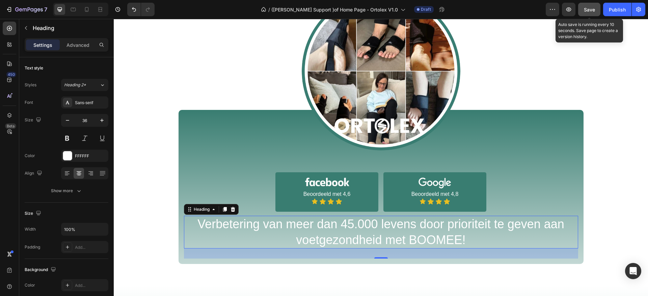
click at [593, 7] on span "Save" at bounding box center [589, 10] width 11 height 6
